Goal: Task Accomplishment & Management: Manage account settings

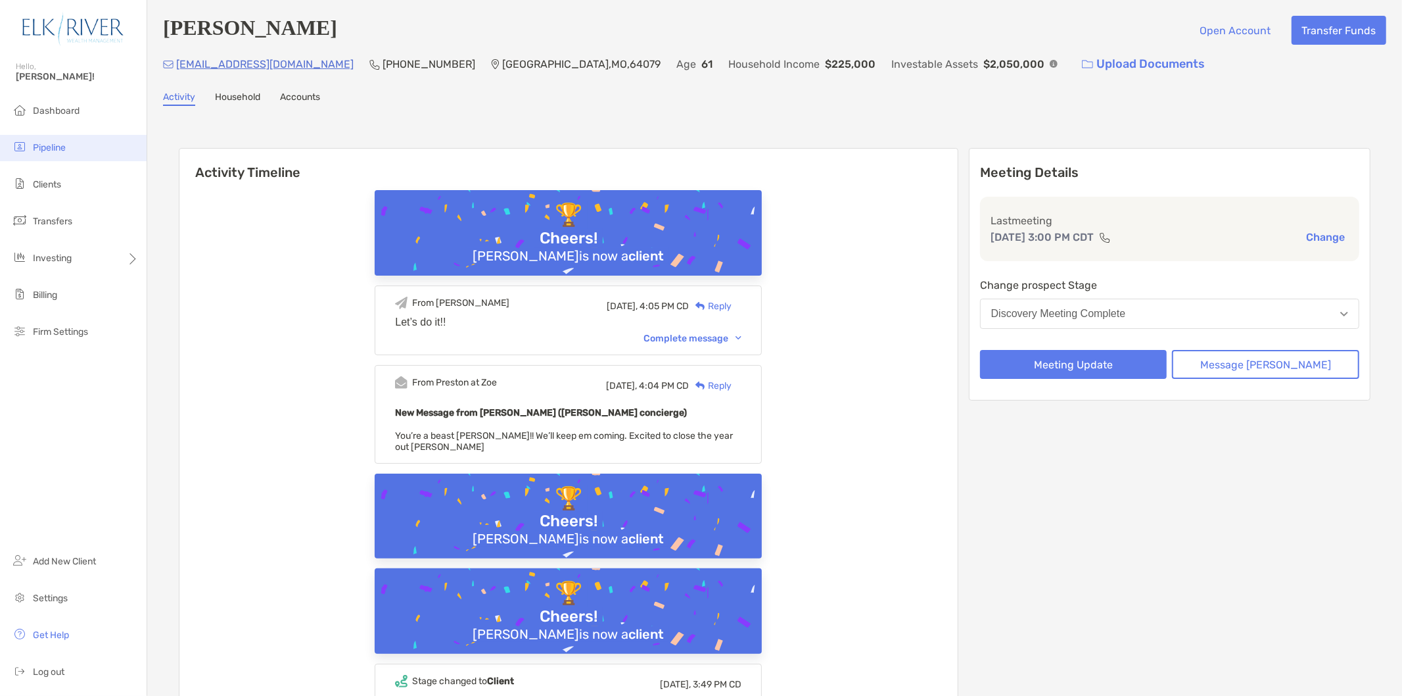
click at [64, 140] on li "Pipeline" at bounding box center [73, 148] width 147 height 26
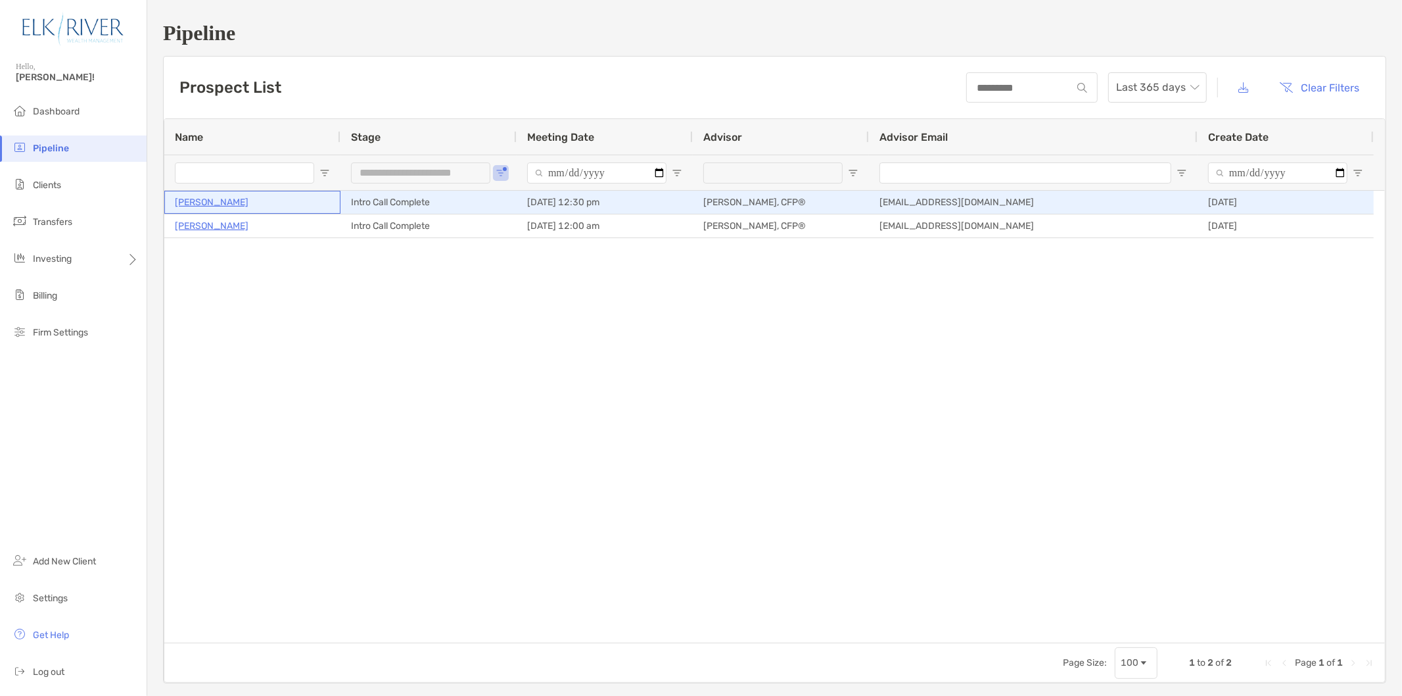
click at [227, 206] on p "Douglas Mencl" at bounding box center [212, 202] width 74 height 16
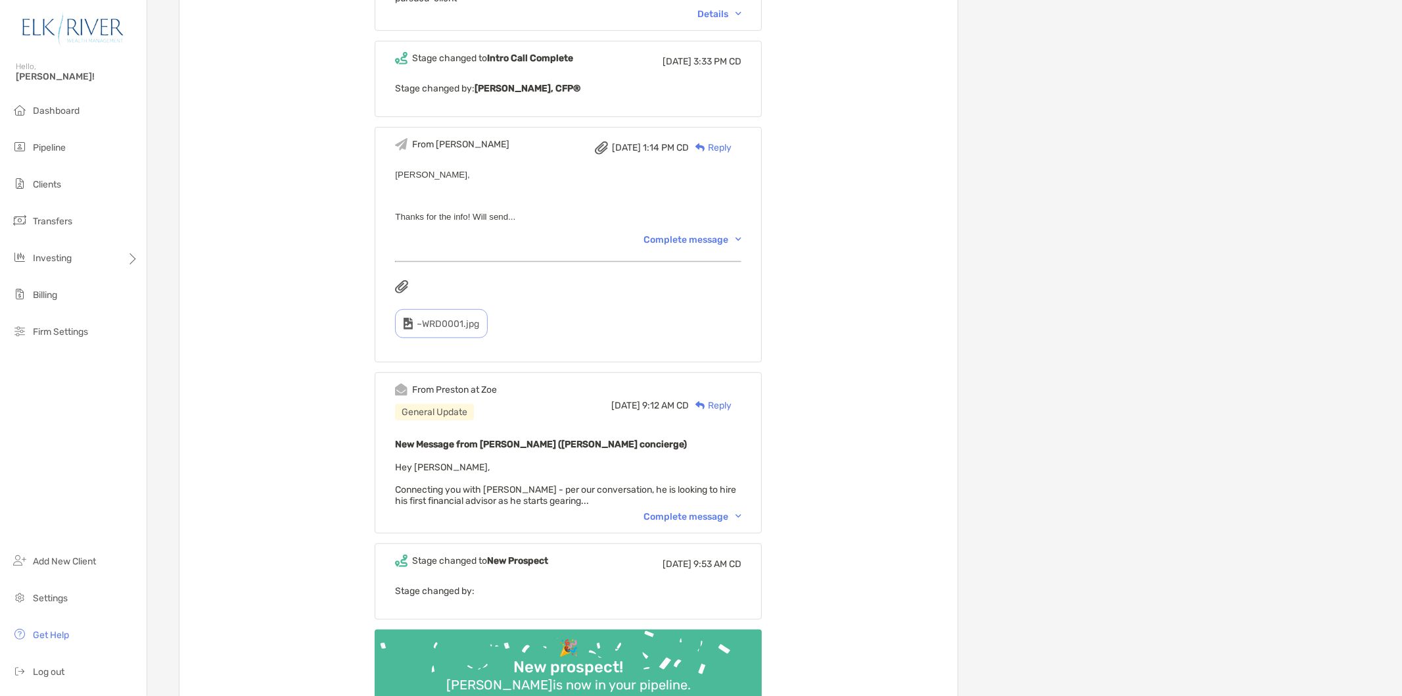
scroll to position [730, 0]
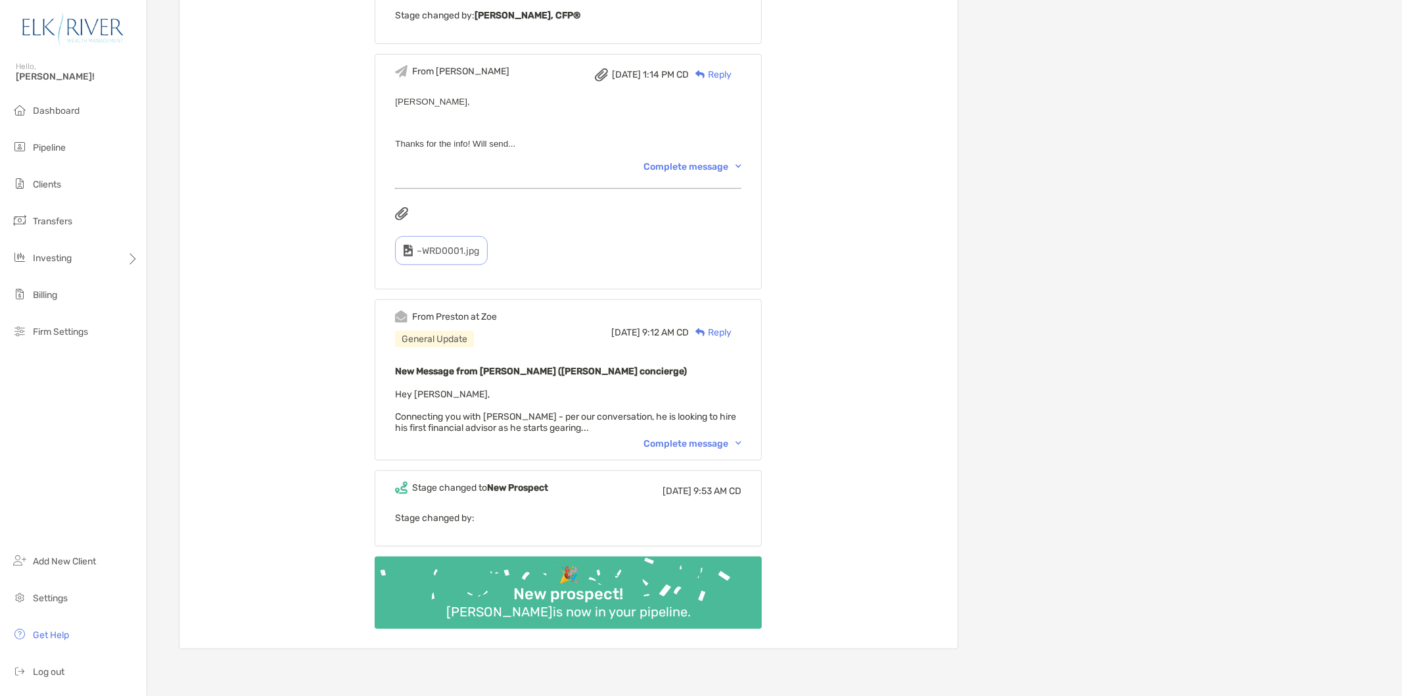
click at [729, 442] on div "Complete message" at bounding box center [693, 443] width 98 height 11
